Goal: Task Accomplishment & Management: Use online tool/utility

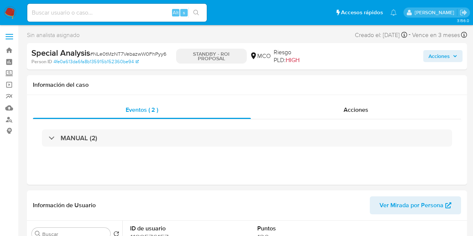
select select "10"
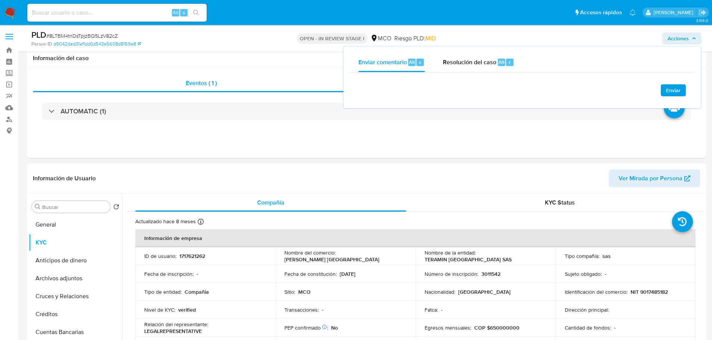
select select "10"
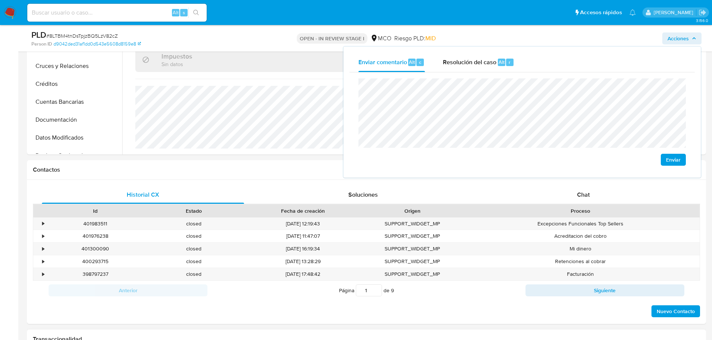
scroll to position [374, 0]
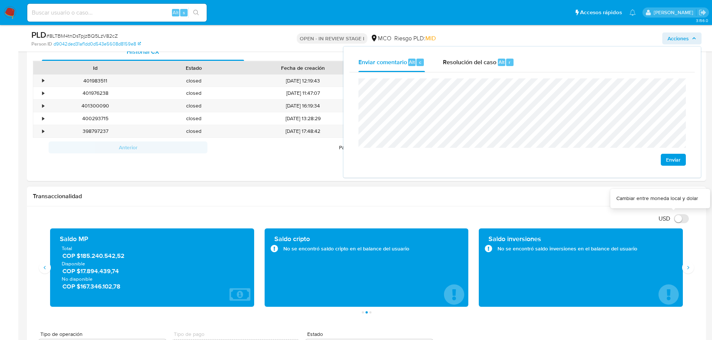
click at [681, 218] on input "USD" at bounding box center [681, 218] width 15 height 9
checkbox input "true"
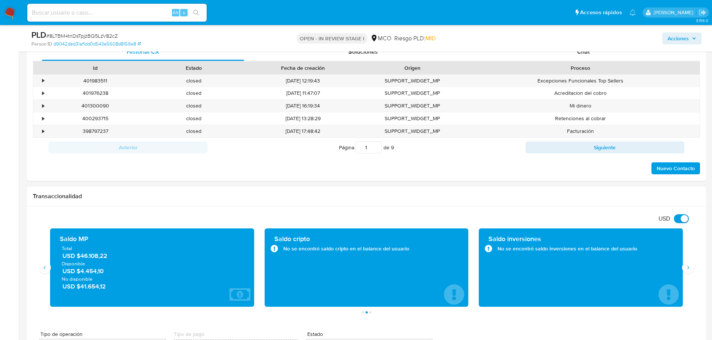
click at [670, 37] on span "Acciones" at bounding box center [677, 38] width 21 height 12
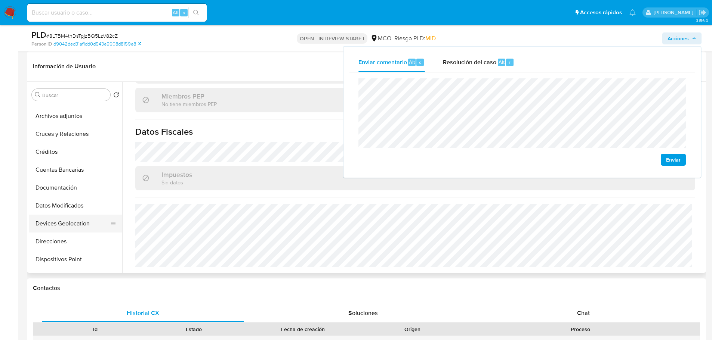
scroll to position [37, 0]
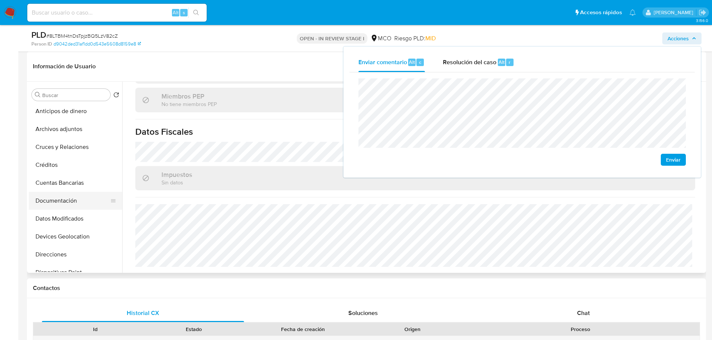
click at [73, 202] on button "Documentación" at bounding box center [72, 201] width 87 height 18
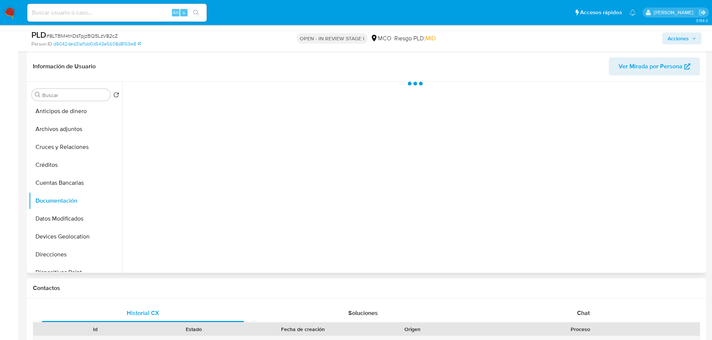
scroll to position [0, 0]
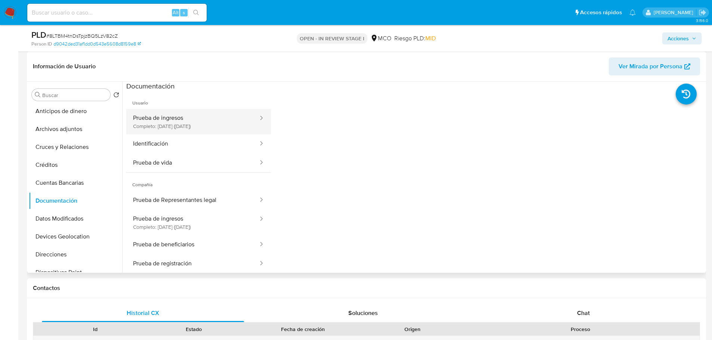
click at [199, 125] on button "Prueba de ingresos Completo: 23/07/2024 (hace un año)" at bounding box center [192, 121] width 133 height 25
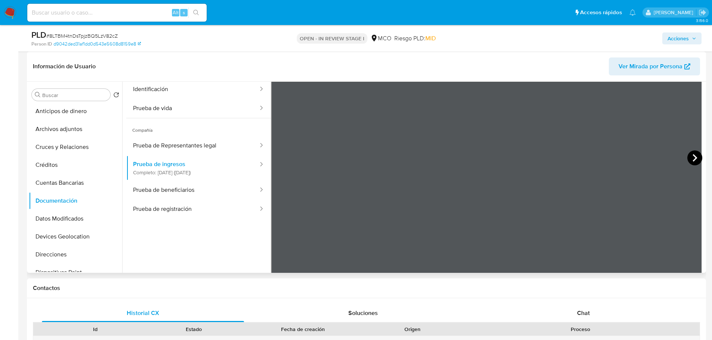
scroll to position [65, 0]
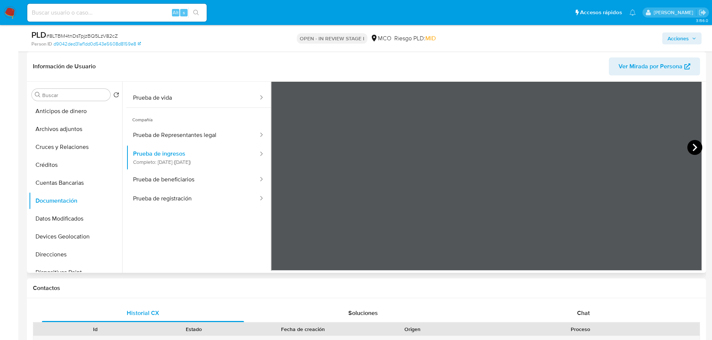
click at [692, 147] on icon at bounding box center [694, 147] width 4 height 7
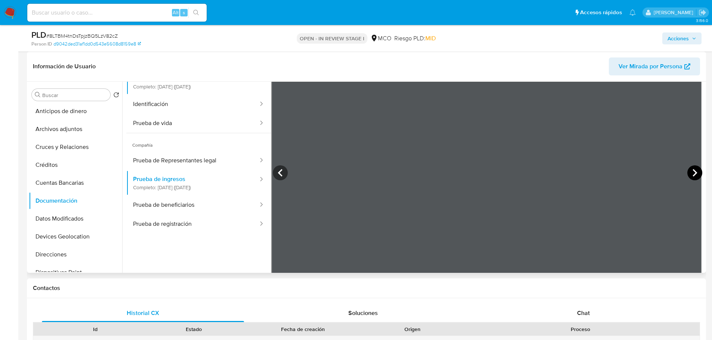
scroll to position [28, 0]
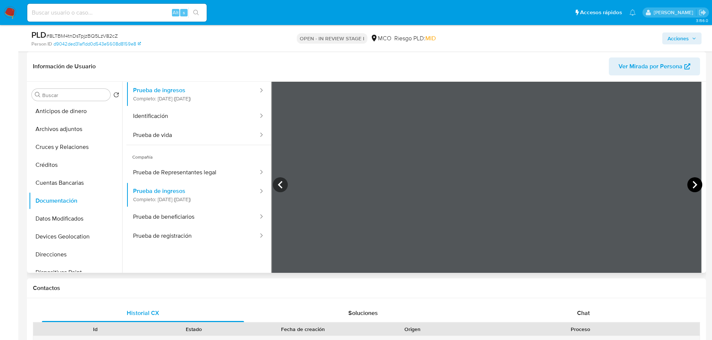
click at [694, 186] on icon at bounding box center [694, 184] width 15 height 15
click at [683, 36] on span "Acciones" at bounding box center [677, 38] width 21 height 12
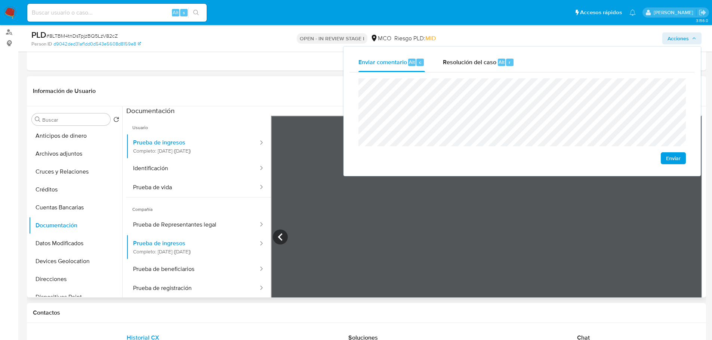
scroll to position [75, 0]
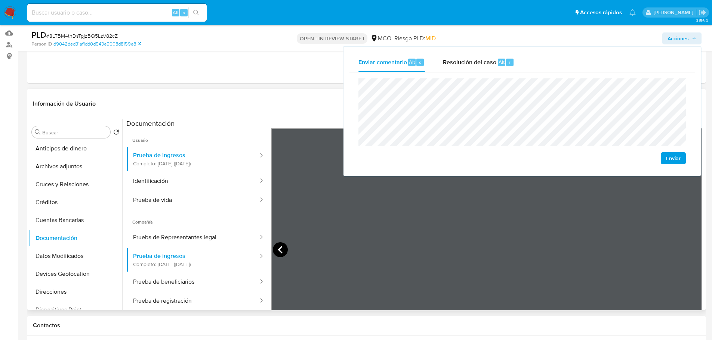
click at [279, 248] on icon at bounding box center [280, 249] width 4 height 7
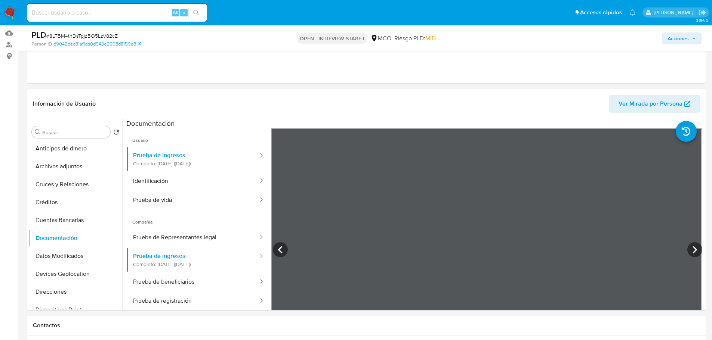
click at [687, 41] on span "Acciones" at bounding box center [677, 38] width 21 height 12
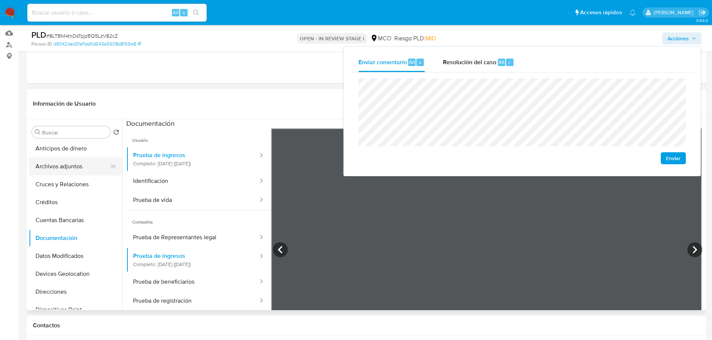
scroll to position [0, 0]
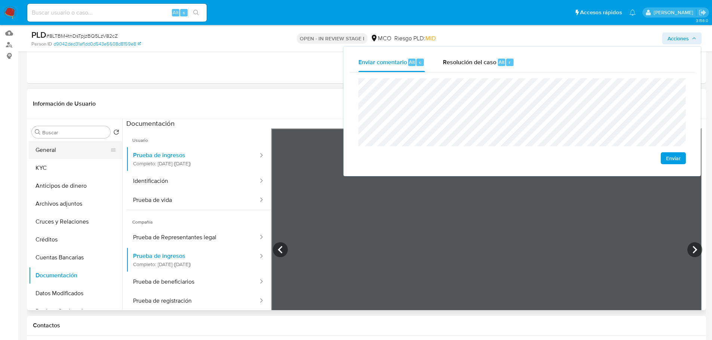
click at [61, 150] on button "General" at bounding box center [72, 150] width 87 height 18
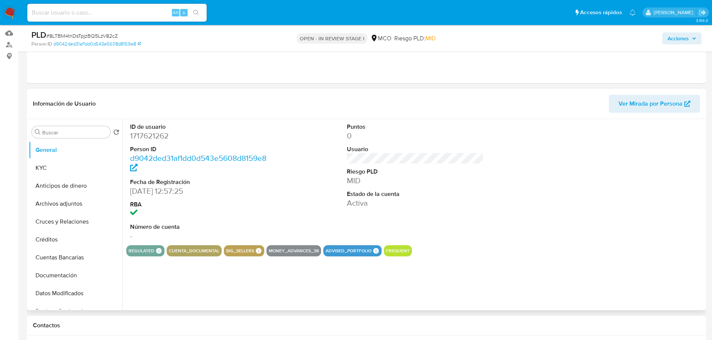
click at [155, 137] on dd "1717621262" at bounding box center [198, 136] width 137 height 10
copy dd "1717621262"
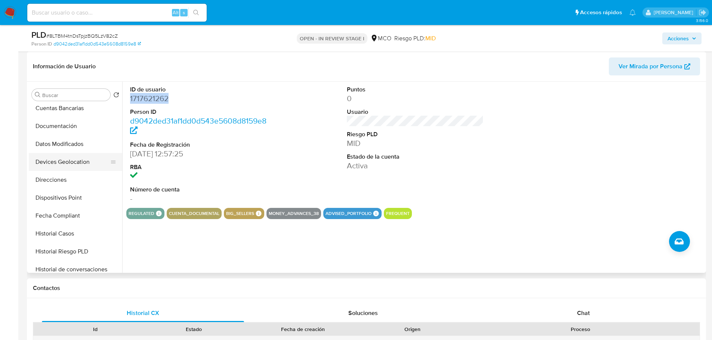
scroll to position [149, 0]
click at [64, 192] on button "Historial Casos" at bounding box center [72, 197] width 87 height 18
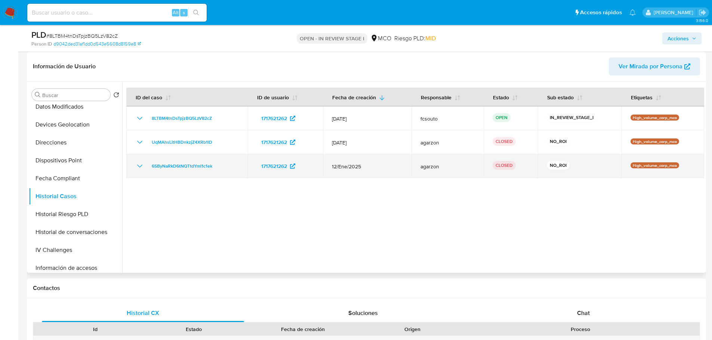
click at [137, 165] on icon "Mostrar/Ocultar" at bounding box center [139, 166] width 9 height 9
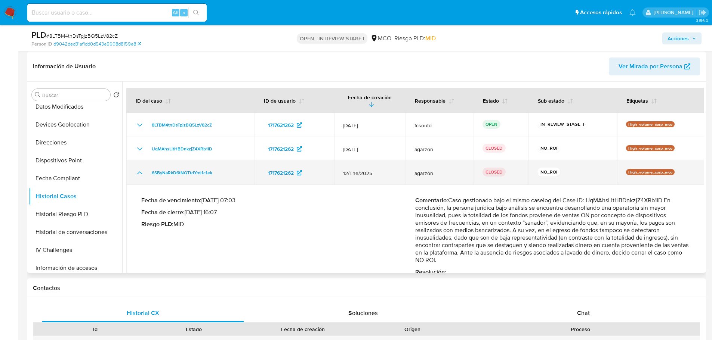
click at [138, 173] on icon "Mostrar/Ocultar" at bounding box center [139, 172] width 9 height 9
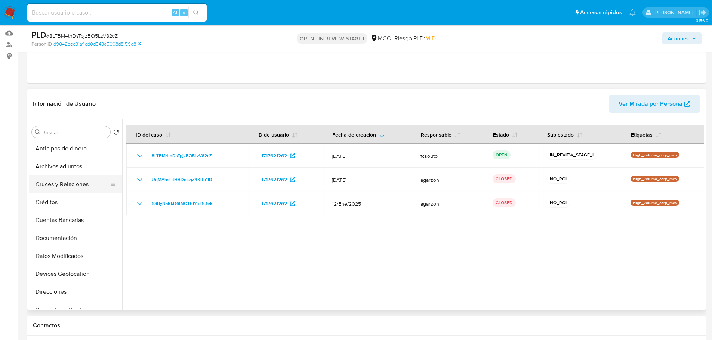
scroll to position [75, 0]
click at [56, 202] on button "Documentación" at bounding box center [72, 201] width 87 height 18
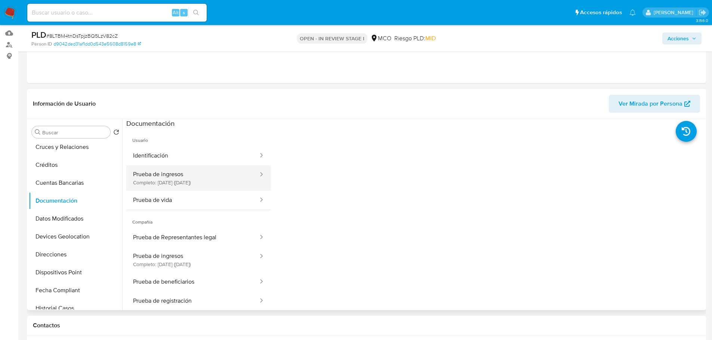
click at [192, 175] on button "Prueba de ingresos Completo: 23/07/2024 (hace un año)" at bounding box center [192, 177] width 133 height 25
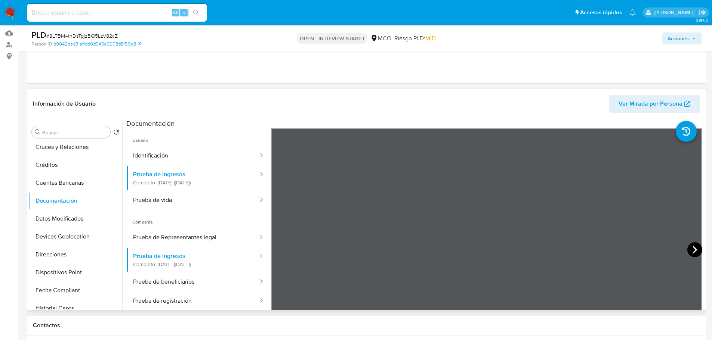
click at [692, 251] on icon at bounding box center [694, 249] width 4 height 7
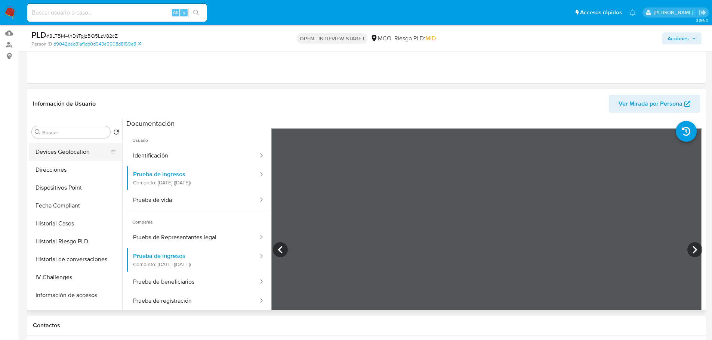
scroll to position [187, 0]
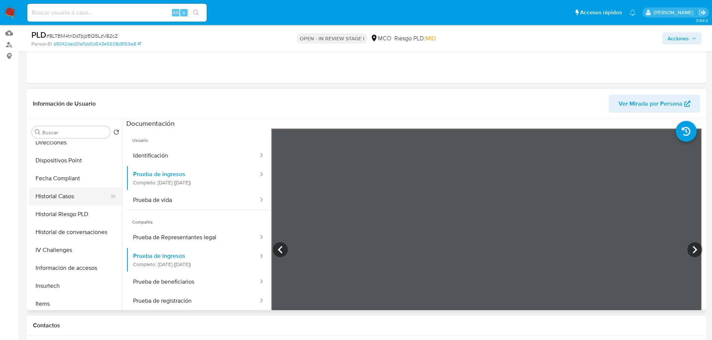
click at [72, 201] on button "Historial Casos" at bounding box center [72, 197] width 87 height 18
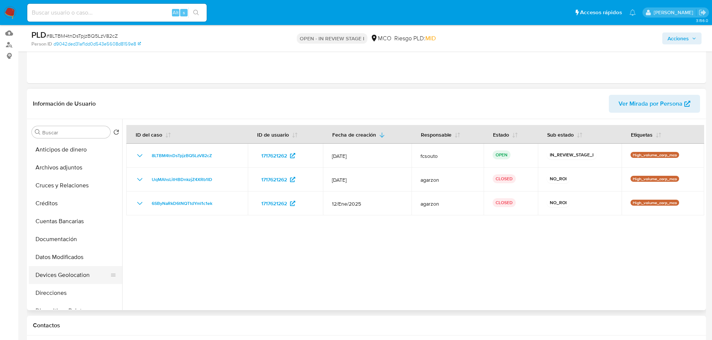
scroll to position [0, 0]
click at [58, 153] on button "General" at bounding box center [72, 150] width 87 height 18
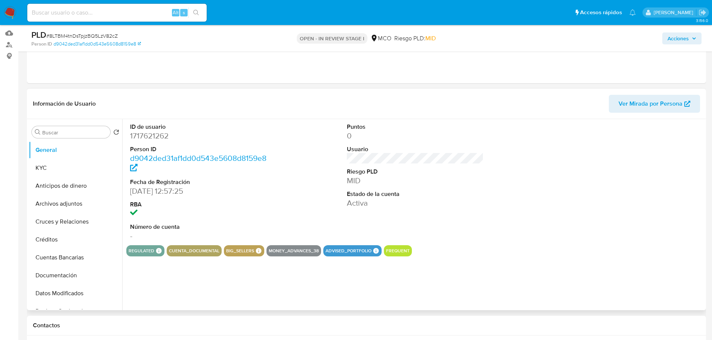
click at [155, 139] on dd "1717621262" at bounding box center [198, 136] width 137 height 10
copy dd "1717621262"
click at [684, 37] on span "Acciones" at bounding box center [677, 38] width 21 height 12
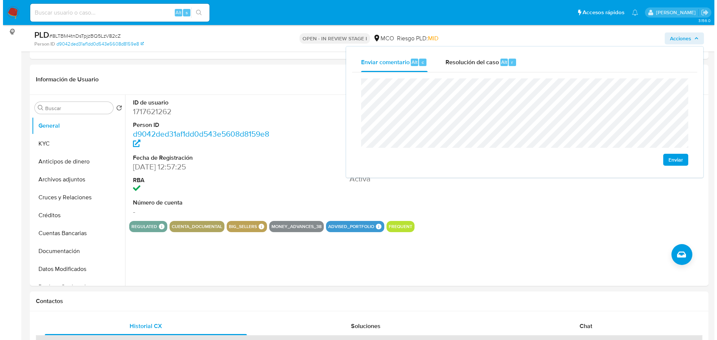
scroll to position [112, 0]
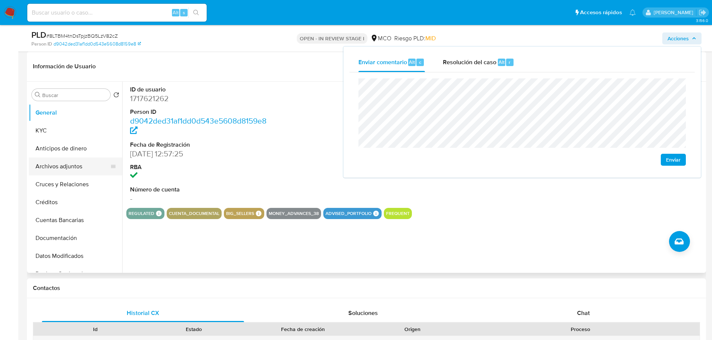
click at [74, 170] on button "Archivos adjuntos" at bounding box center [72, 167] width 87 height 18
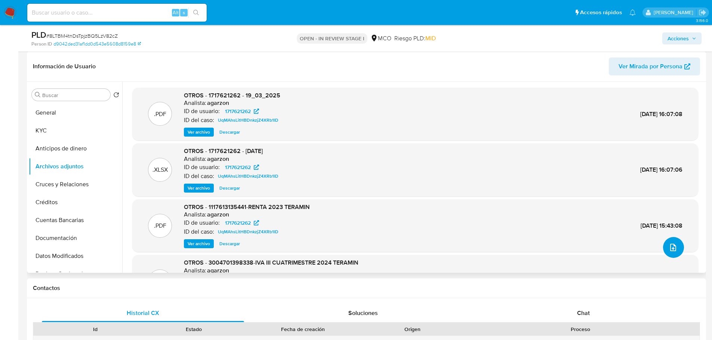
click at [673, 245] on icon "upload-file" at bounding box center [672, 247] width 9 height 9
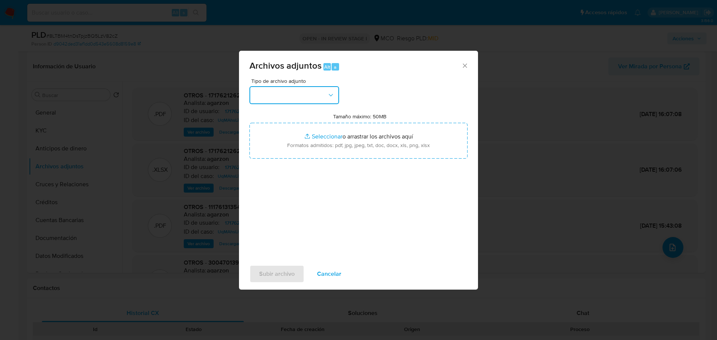
drag, startPoint x: 297, startPoint y: 90, endPoint x: 297, endPoint y: 100, distance: 10.1
click at [298, 90] on button "button" at bounding box center [295, 95] width 90 height 18
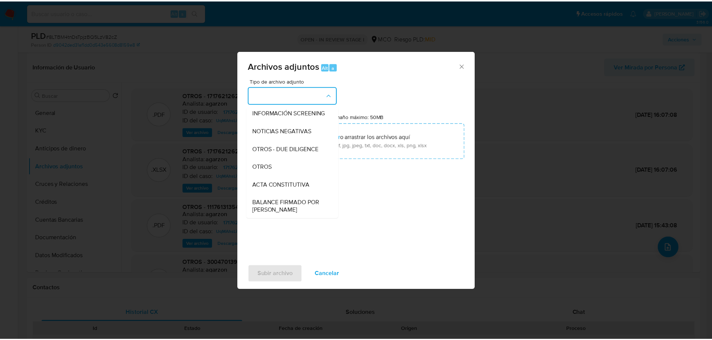
scroll to position [75, 0]
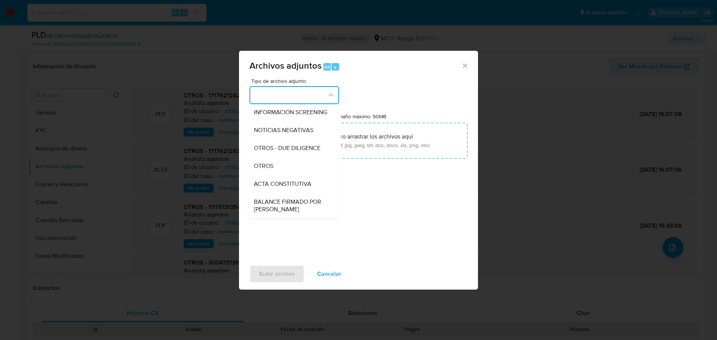
click at [278, 167] on div "OTROS" at bounding box center [292, 166] width 76 height 18
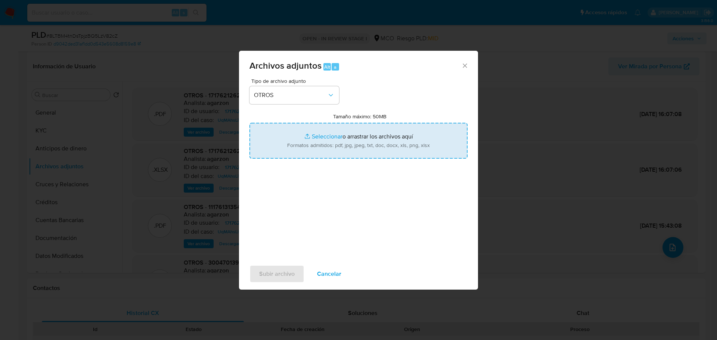
click at [343, 143] on input "Tamaño máximo: 50MB Seleccionar archivos" at bounding box center [359, 141] width 218 height 36
type input "C:\fakepath\1717621262 - 27_8_2025.pdf"
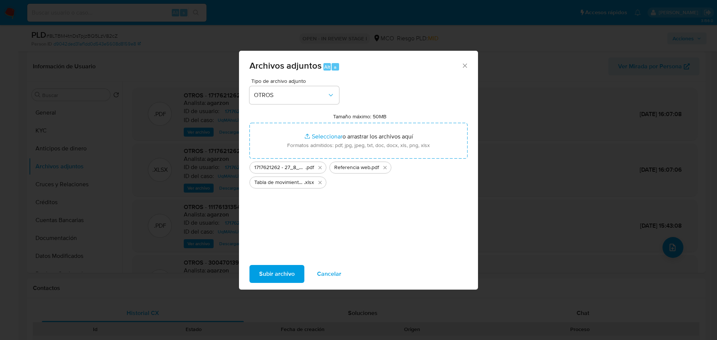
click at [281, 271] on span "Subir archivo" at bounding box center [276, 274] width 35 height 16
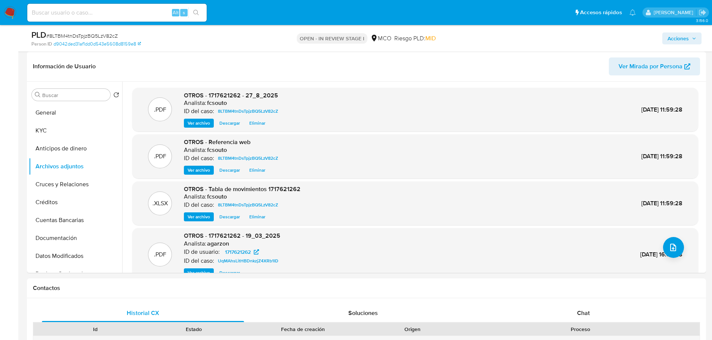
click at [674, 41] on span "Acciones" at bounding box center [677, 38] width 21 height 12
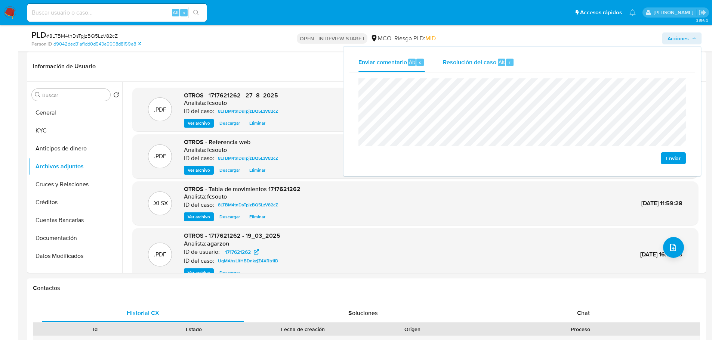
click at [481, 58] on span "Resolución del caso" at bounding box center [469, 62] width 53 height 9
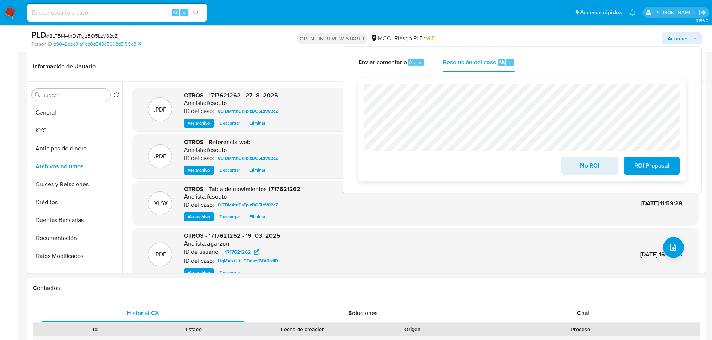
click at [594, 171] on span "No ROI" at bounding box center [589, 166] width 37 height 16
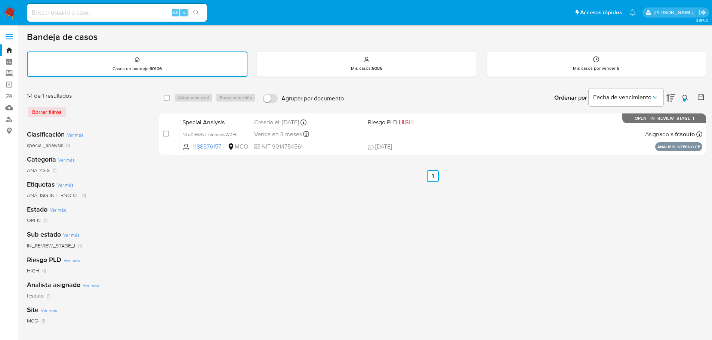
click at [687, 99] on icon at bounding box center [685, 98] width 6 height 6
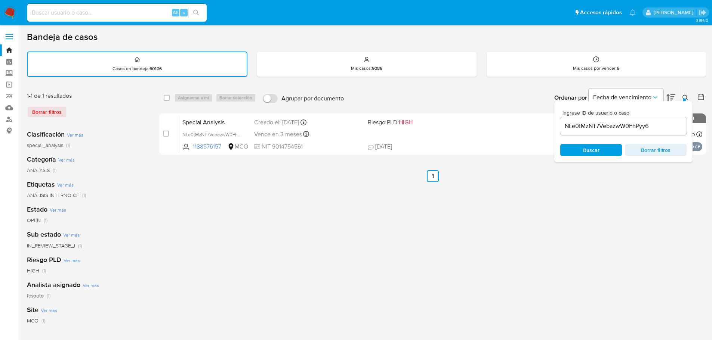
click at [619, 127] on input "NLe0tMzNT7VebazwW0FhPyy6" at bounding box center [623, 126] width 126 height 10
type input "ZsNNPIriEusGWDcEZ388YEac"
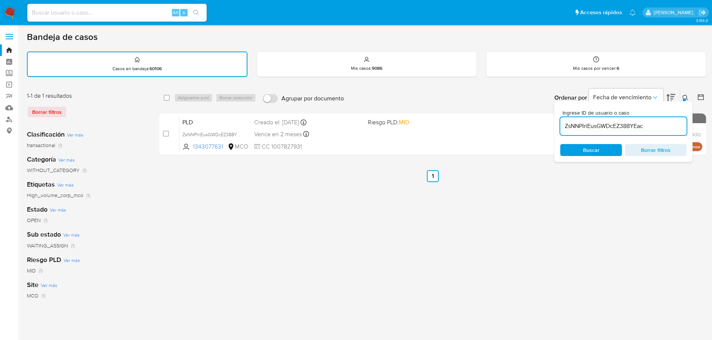
click at [544, 225] on div "select-all-cases-checkbox Asignarme a mí Borrar selección Agrupar por documento…" at bounding box center [432, 250] width 547 height 328
click at [686, 95] on icon at bounding box center [685, 98] width 6 height 6
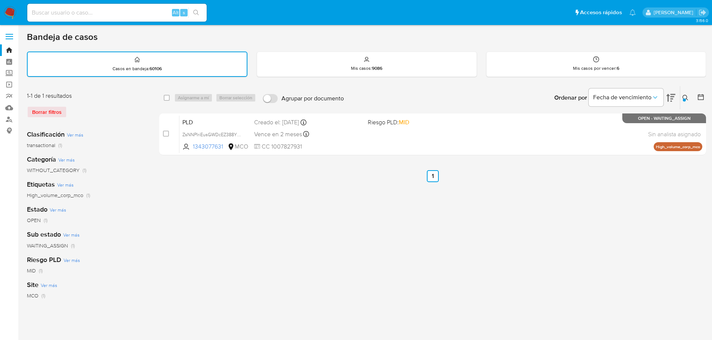
click at [686, 95] on icon at bounding box center [685, 98] width 6 height 6
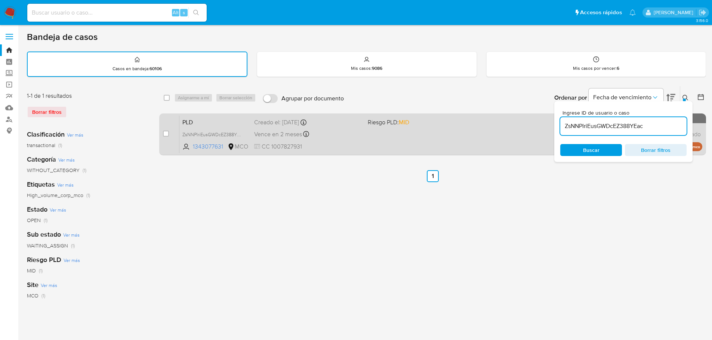
click at [347, 131] on div "Vence en 2 meses Vence el 10/11/2025 07:05:00" at bounding box center [308, 134] width 108 height 10
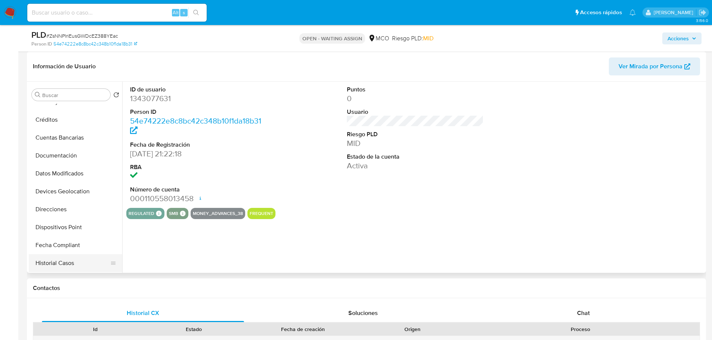
scroll to position [112, 0]
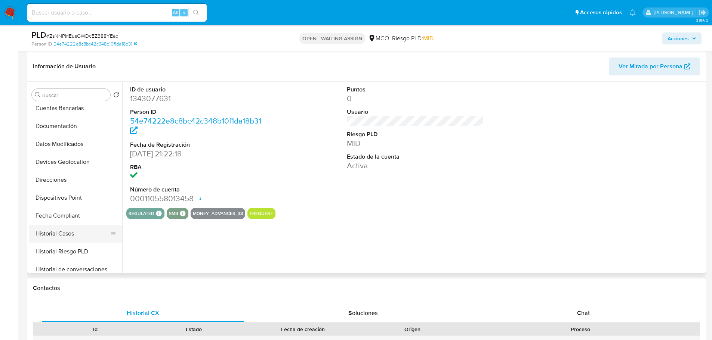
select select "10"
click at [74, 232] on button "Historial Casos" at bounding box center [72, 234] width 87 height 18
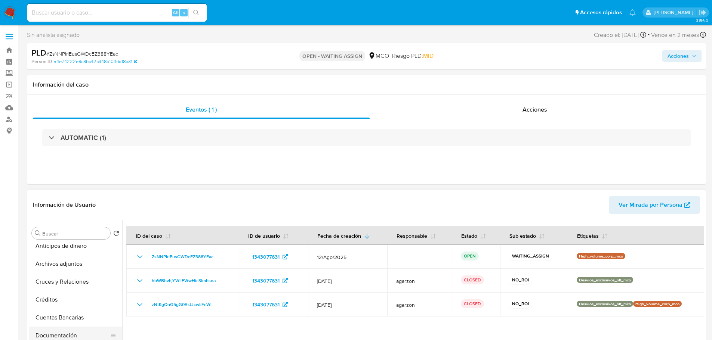
scroll to position [0, 0]
click at [69, 269] on button "KYC" at bounding box center [72, 269] width 87 height 18
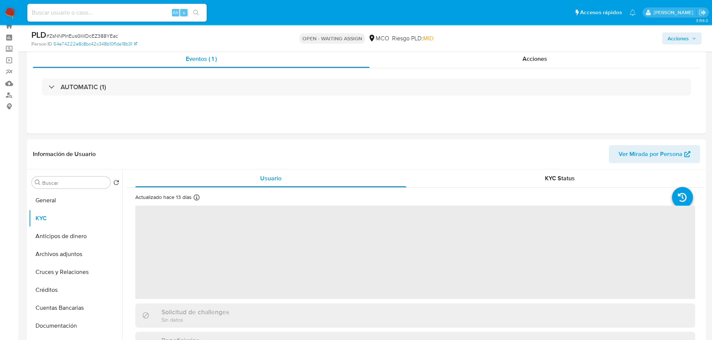
scroll to position [37, 0]
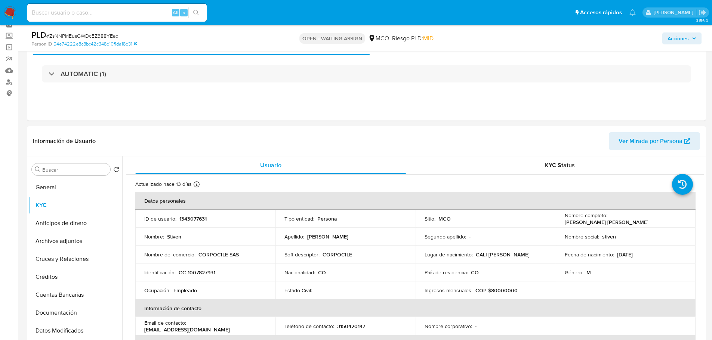
click at [674, 30] on div "Acciones" at bounding box center [590, 39] width 221 height 18
drag, startPoint x: 677, startPoint y: 36, endPoint x: 664, endPoint y: 42, distance: 14.2
click at [676, 37] on span "Acciones" at bounding box center [677, 38] width 21 height 12
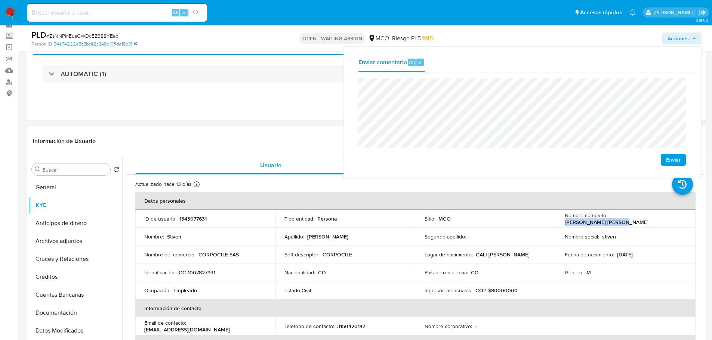
drag, startPoint x: 608, startPoint y: 217, endPoint x: 659, endPoint y: 217, distance: 50.4
click at [659, 217] on div "Nombre completo : Stiven Lopez Valencia" at bounding box center [625, 218] width 122 height 13
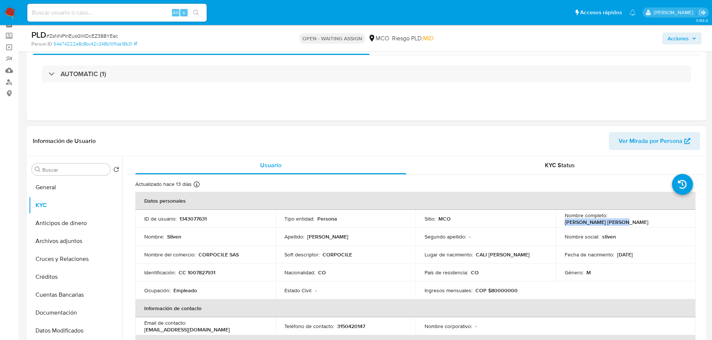
copy p "[PERSON_NAME] [PERSON_NAME]"
click at [685, 32] on div "Acciones" at bounding box center [590, 39] width 221 height 18
click at [686, 34] on span "Acciones" at bounding box center [677, 38] width 21 height 12
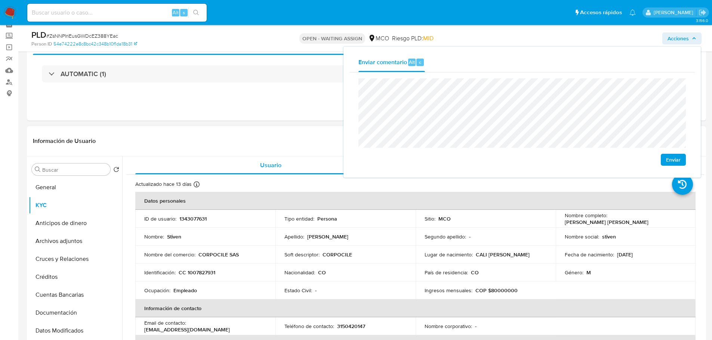
click at [200, 272] on p "CC 1007827931" at bounding box center [197, 272] width 37 height 7
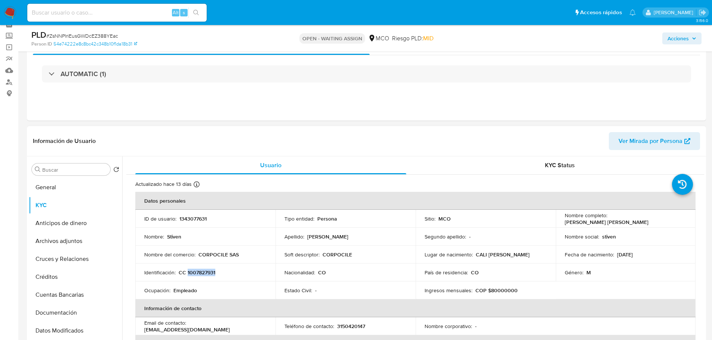
click at [200, 272] on p "CC 1007827931" at bounding box center [197, 272] width 37 height 7
copy p "1007827931"
drag, startPoint x: 675, startPoint y: 37, endPoint x: 664, endPoint y: 42, distance: 12.4
click at [674, 38] on span "Acciones" at bounding box center [677, 38] width 21 height 12
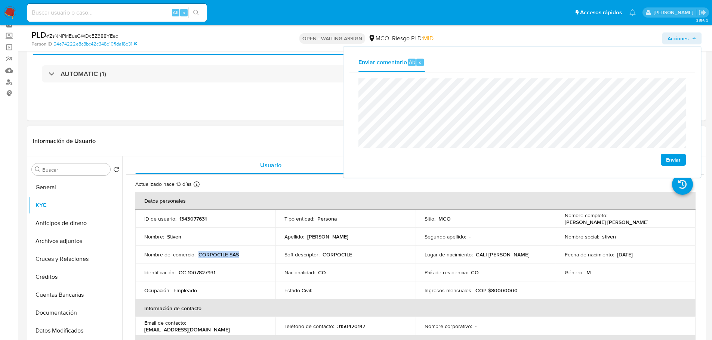
drag, startPoint x: 239, startPoint y: 257, endPoint x: 199, endPoint y: 254, distance: 40.8
click at [199, 254] on div "Nombre del comercio : CORPOCILE SAS" at bounding box center [205, 254] width 122 height 7
copy p "CORPOCILE SAS"
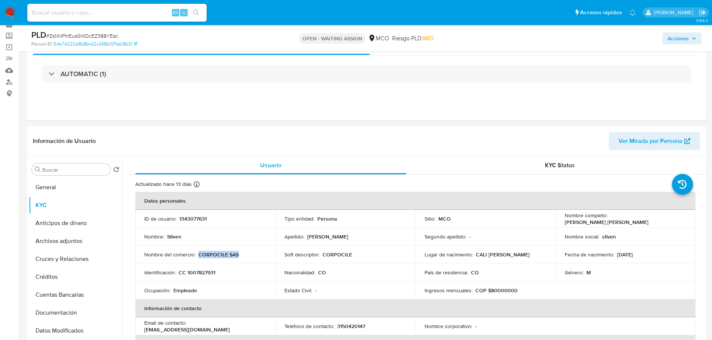
click at [668, 39] on span "Acciones" at bounding box center [677, 38] width 21 height 12
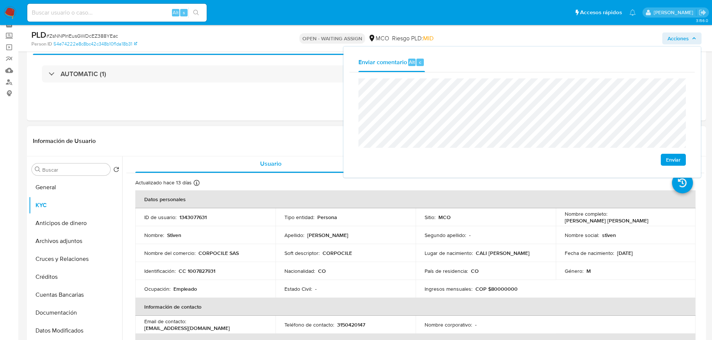
scroll to position [0, 0]
click at [77, 191] on button "General" at bounding box center [72, 188] width 87 height 18
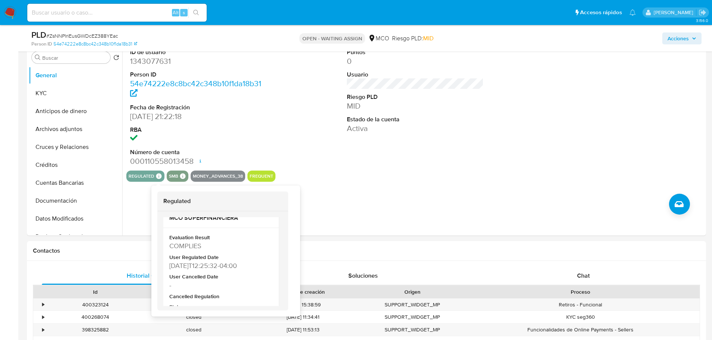
scroll to position [149, 0]
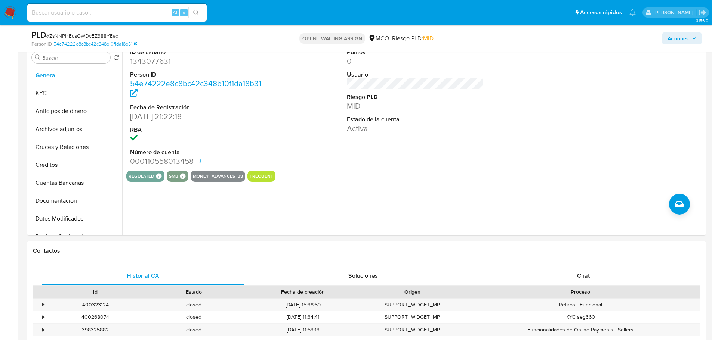
click at [668, 40] on span "Acciones" at bounding box center [677, 38] width 21 height 12
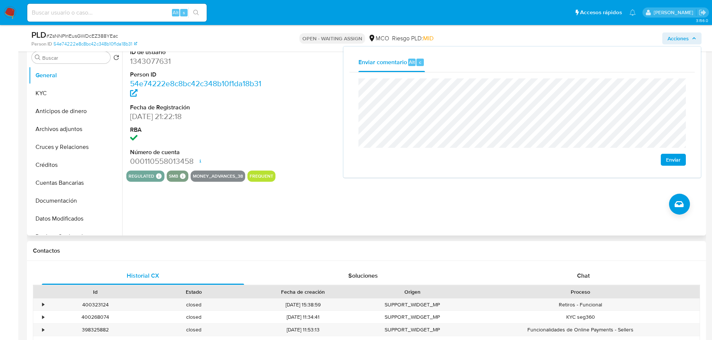
scroll to position [316, 0]
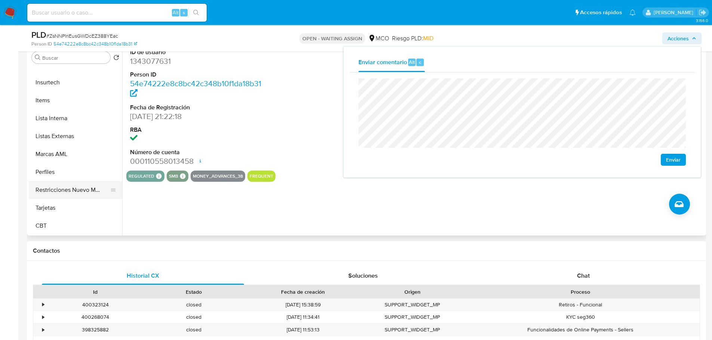
click at [72, 187] on button "Restricciones Nuevo Mundo" at bounding box center [72, 190] width 87 height 18
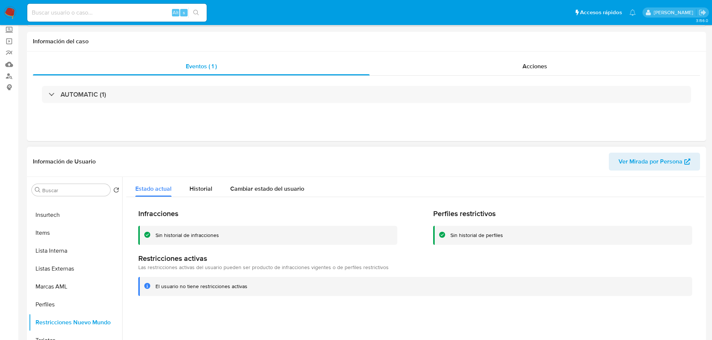
scroll to position [0, 0]
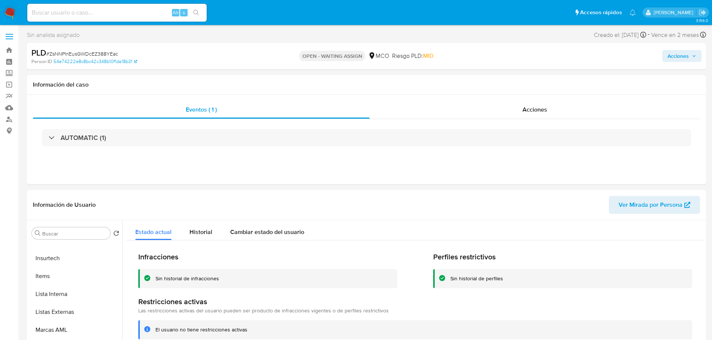
click at [688, 56] on span "Acciones" at bounding box center [677, 56] width 21 height 12
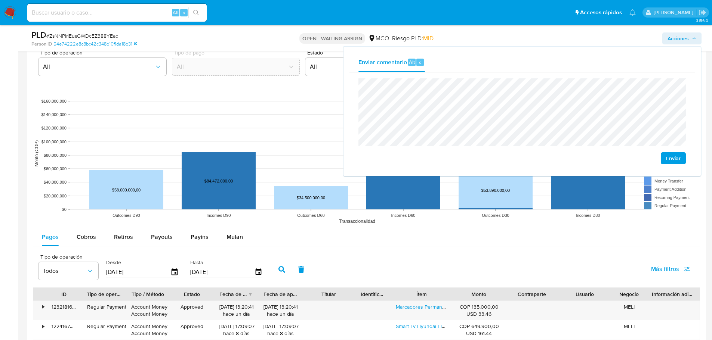
scroll to position [784, 0]
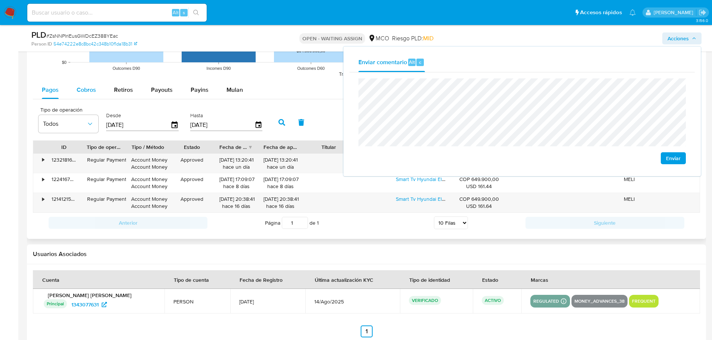
drag, startPoint x: 81, startPoint y: 89, endPoint x: 88, endPoint y: 98, distance: 11.0
click at [81, 91] on span "Cobros" at bounding box center [86, 90] width 19 height 9
select select "10"
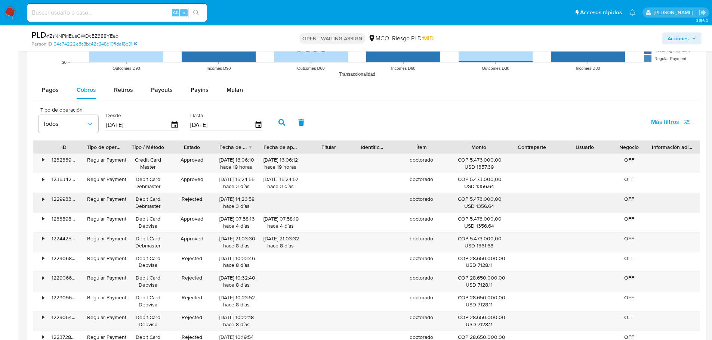
click at [418, 201] on div "doctorado" at bounding box center [421, 202] width 62 height 19
click at [688, 41] on span "Acciones" at bounding box center [677, 38] width 21 height 12
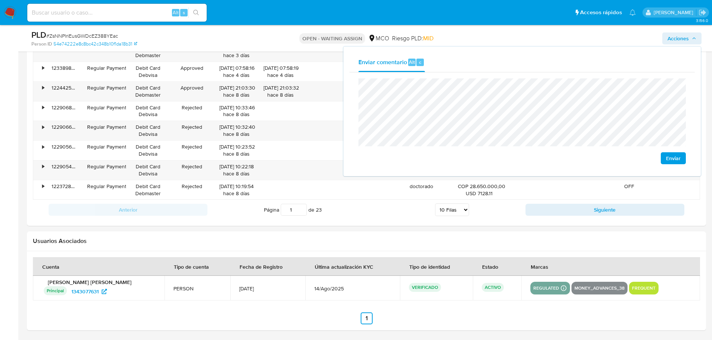
scroll to position [936, 0]
click at [536, 216] on div "Anterior Página 1 de 23 5 Filas 10 Filas 20 Filas 25 Filas 50 Filas 100 Filas S…" at bounding box center [366, 209] width 667 height 20
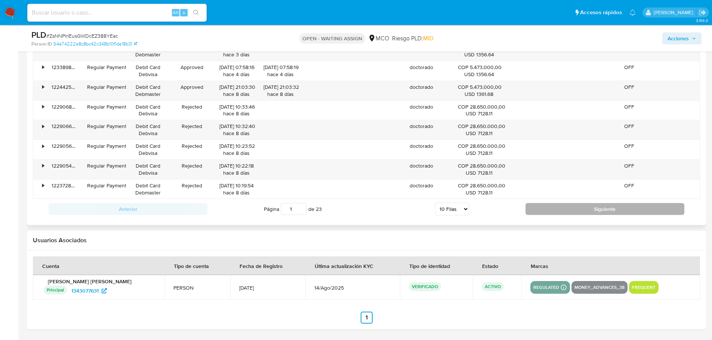
click at [540, 211] on button "Siguiente" at bounding box center [604, 209] width 159 height 12
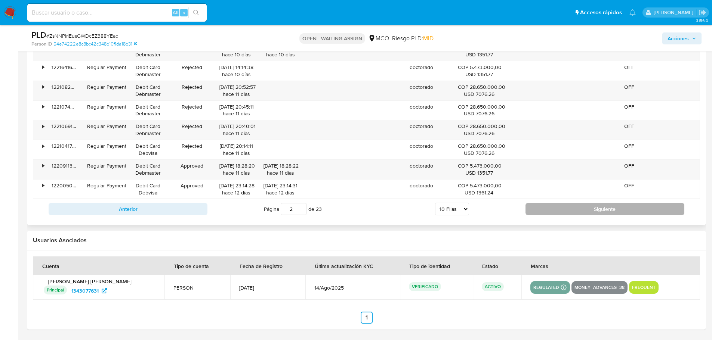
click at [546, 208] on button "Siguiente" at bounding box center [604, 209] width 159 height 12
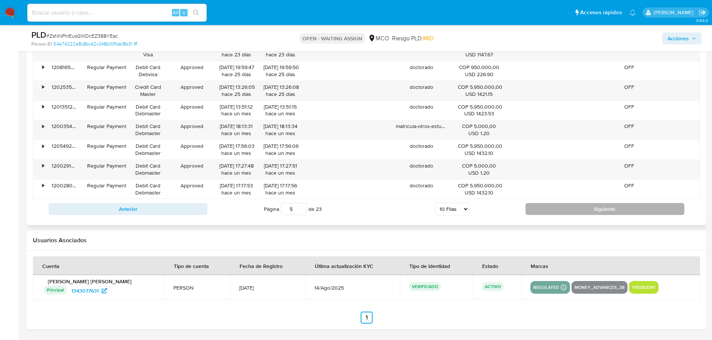
click at [546, 208] on button "Siguiente" at bounding box center [604, 209] width 159 height 12
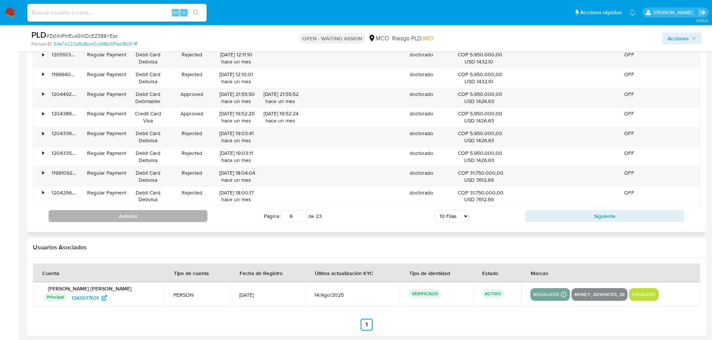
click at [198, 220] on button "Anterior" at bounding box center [128, 216] width 159 height 12
type input "5"
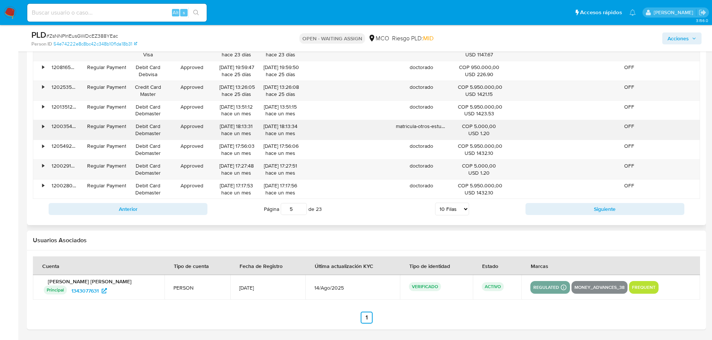
click at [410, 127] on div "matricula-otros-estudios" at bounding box center [421, 129] width 62 height 19
click at [674, 42] on span "Acciones" at bounding box center [677, 38] width 21 height 12
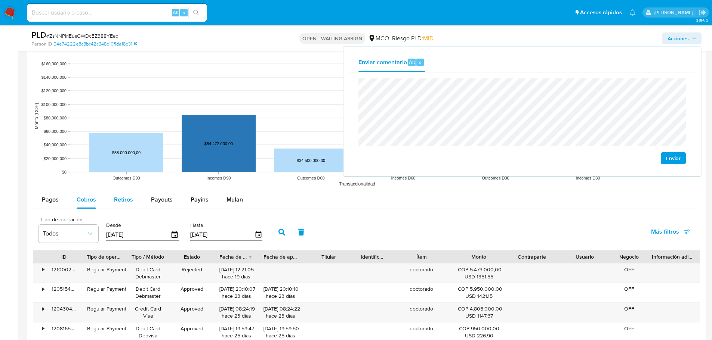
click at [133, 196] on button "Retiros" at bounding box center [123, 200] width 37 height 18
select select "10"
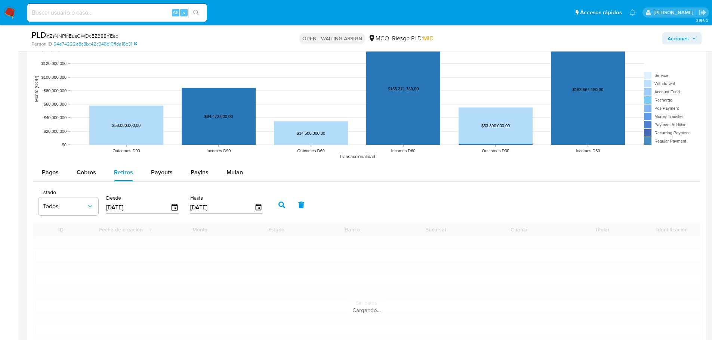
scroll to position [749, 0]
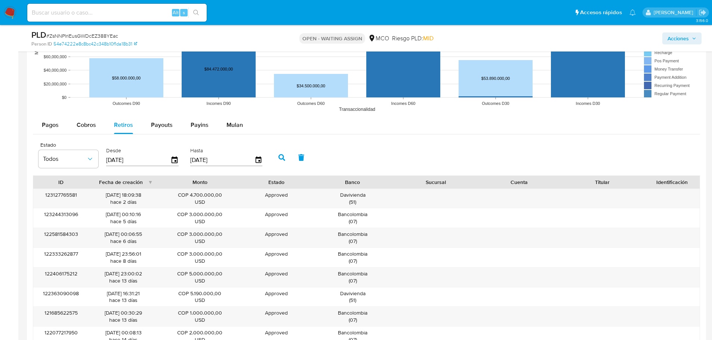
click at [674, 41] on span "Acciones" at bounding box center [677, 38] width 21 height 12
click at [673, 41] on span "Acciones" at bounding box center [677, 38] width 21 height 12
click at [690, 34] on span "Acciones" at bounding box center [681, 38] width 29 height 10
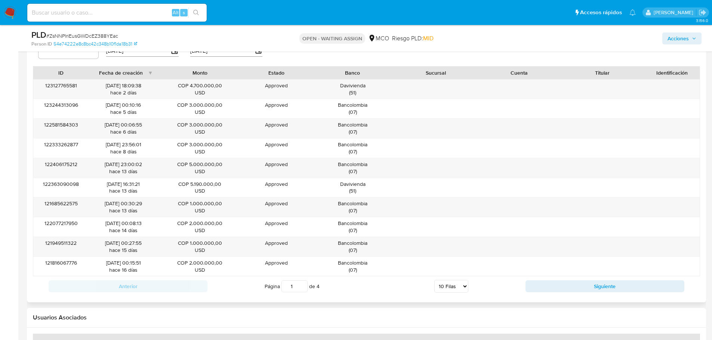
scroll to position [861, 0]
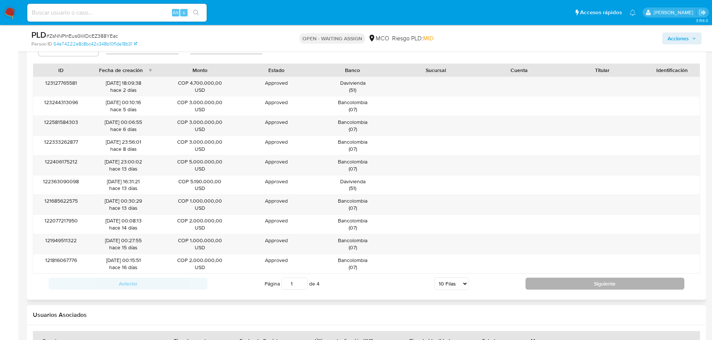
click at [578, 285] on button "Siguiente" at bounding box center [604, 284] width 159 height 12
type input "4"
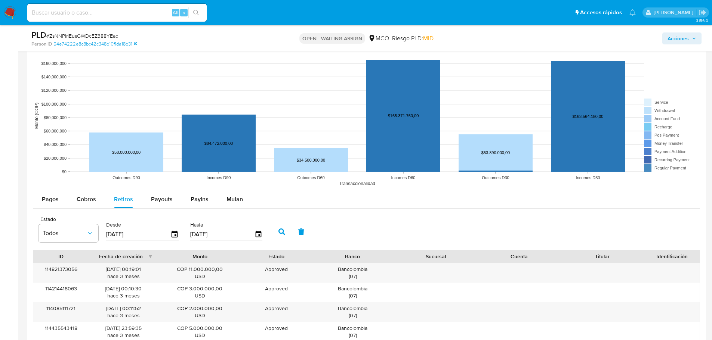
scroll to position [675, 0]
click at [680, 34] on span "Acciones" at bounding box center [677, 38] width 21 height 12
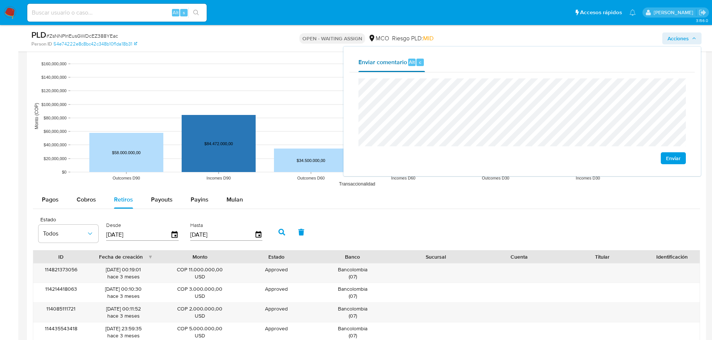
scroll to position [712, 0]
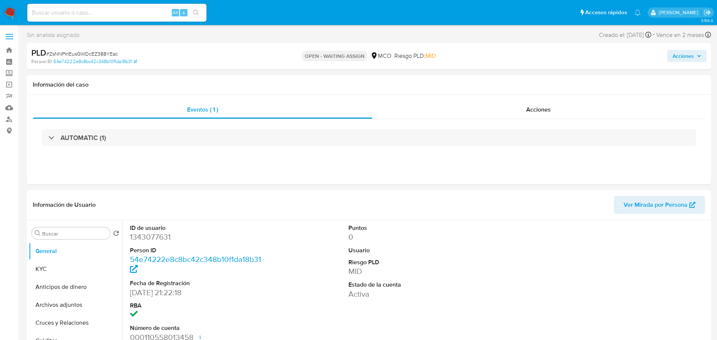
select select "10"
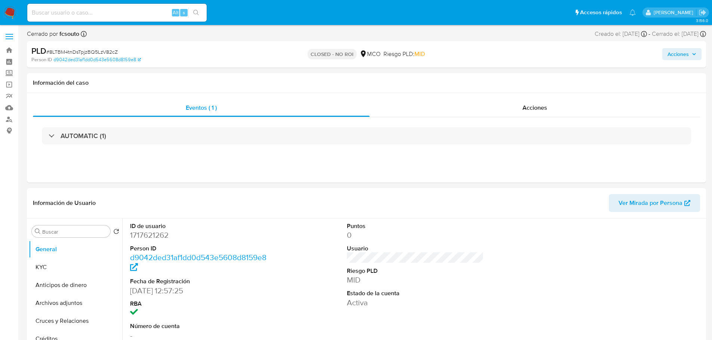
select select "10"
click at [667, 52] on span "Acciones" at bounding box center [677, 54] width 21 height 12
select select "10"
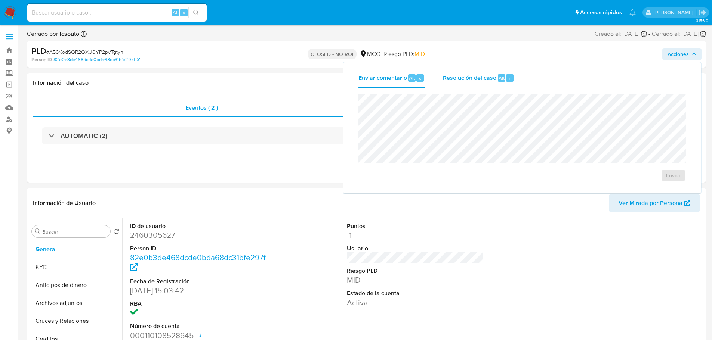
drag, startPoint x: 490, startPoint y: 88, endPoint x: 481, endPoint y: 89, distance: 8.6
click at [490, 87] on div "Resolución del caso Alt r" at bounding box center [478, 77] width 71 height 19
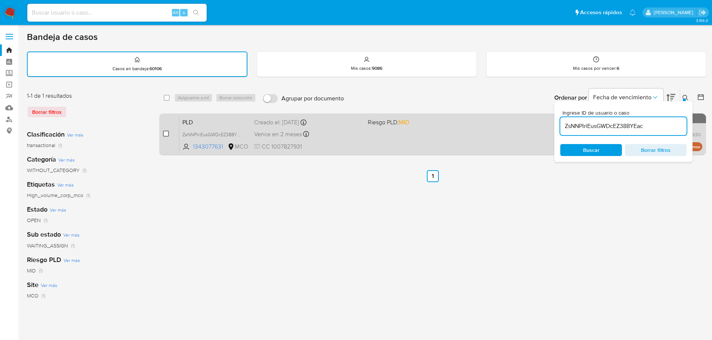
click at [164, 136] on input "checkbox" at bounding box center [166, 134] width 6 height 6
checkbox input "true"
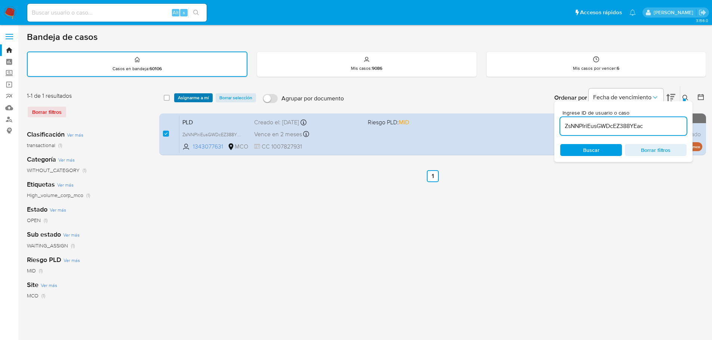
click at [196, 99] on span "Asignarme a mí" at bounding box center [193, 97] width 31 height 7
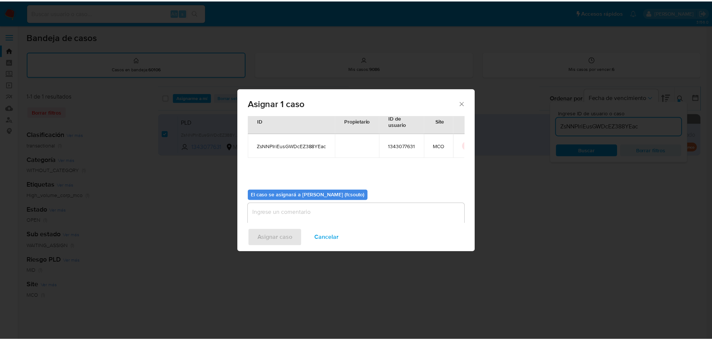
scroll to position [39, 0]
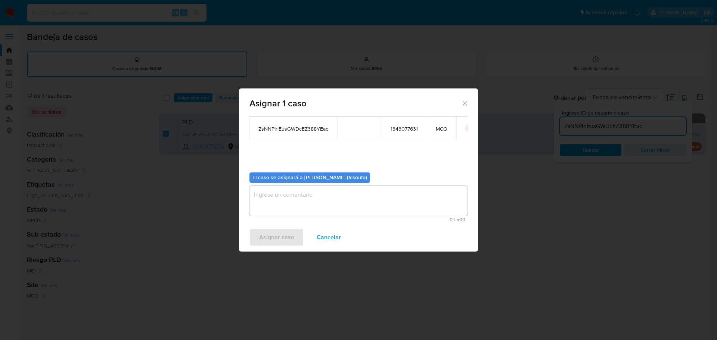
click at [358, 205] on textarea "assign-modal" at bounding box center [359, 201] width 218 height 30
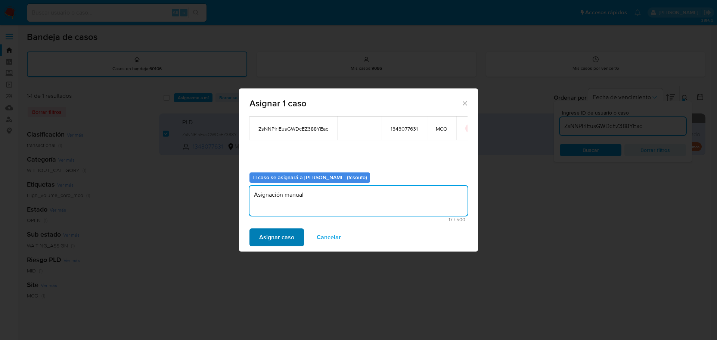
type textarea "Asignación manual"
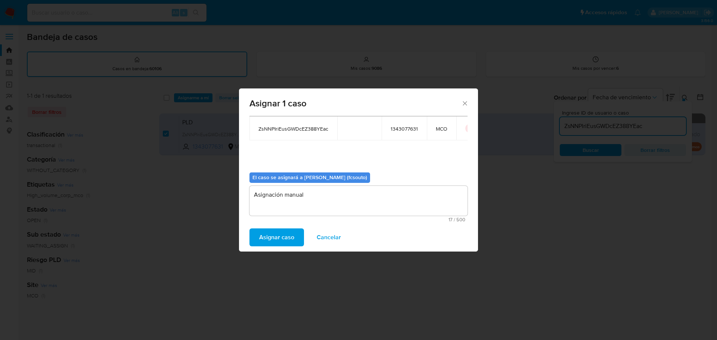
click at [272, 235] on span "Asignar caso" at bounding box center [276, 237] width 35 height 16
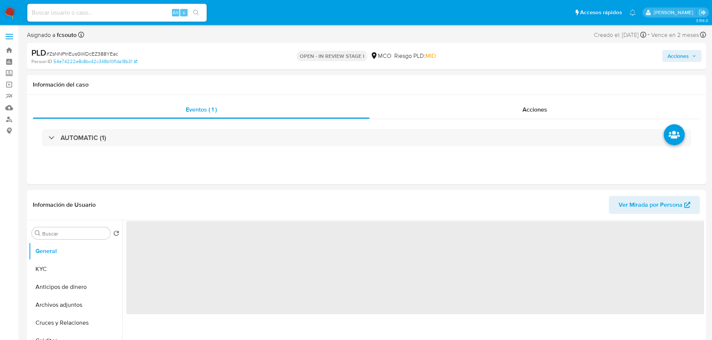
click at [672, 57] on span "Acciones" at bounding box center [677, 56] width 21 height 12
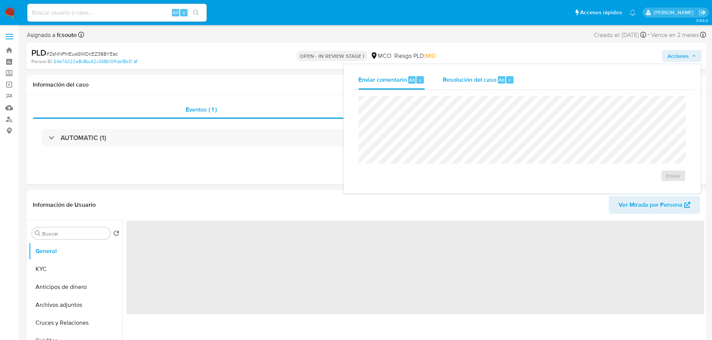
click at [482, 84] on span "Resolución del caso" at bounding box center [469, 79] width 53 height 9
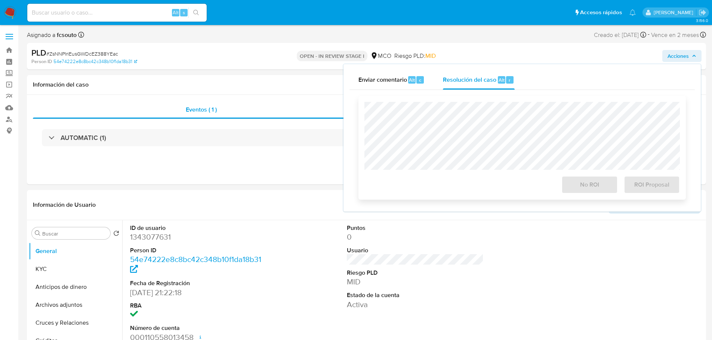
select select "10"
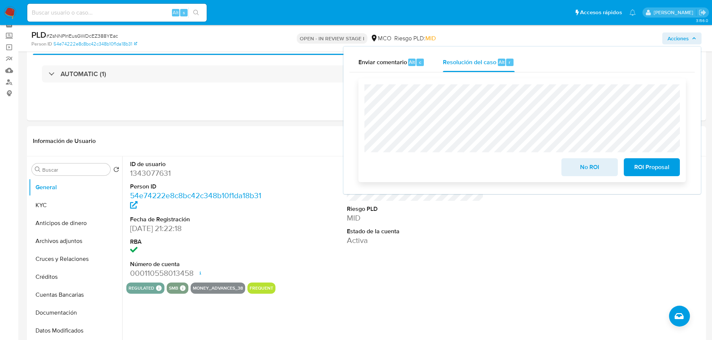
click at [589, 169] on span "No ROI" at bounding box center [589, 167] width 37 height 16
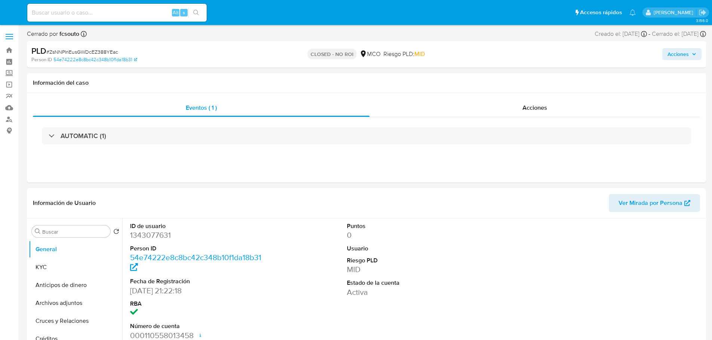
select select "10"
